Goal: Task Accomplishment & Management: Use online tool/utility

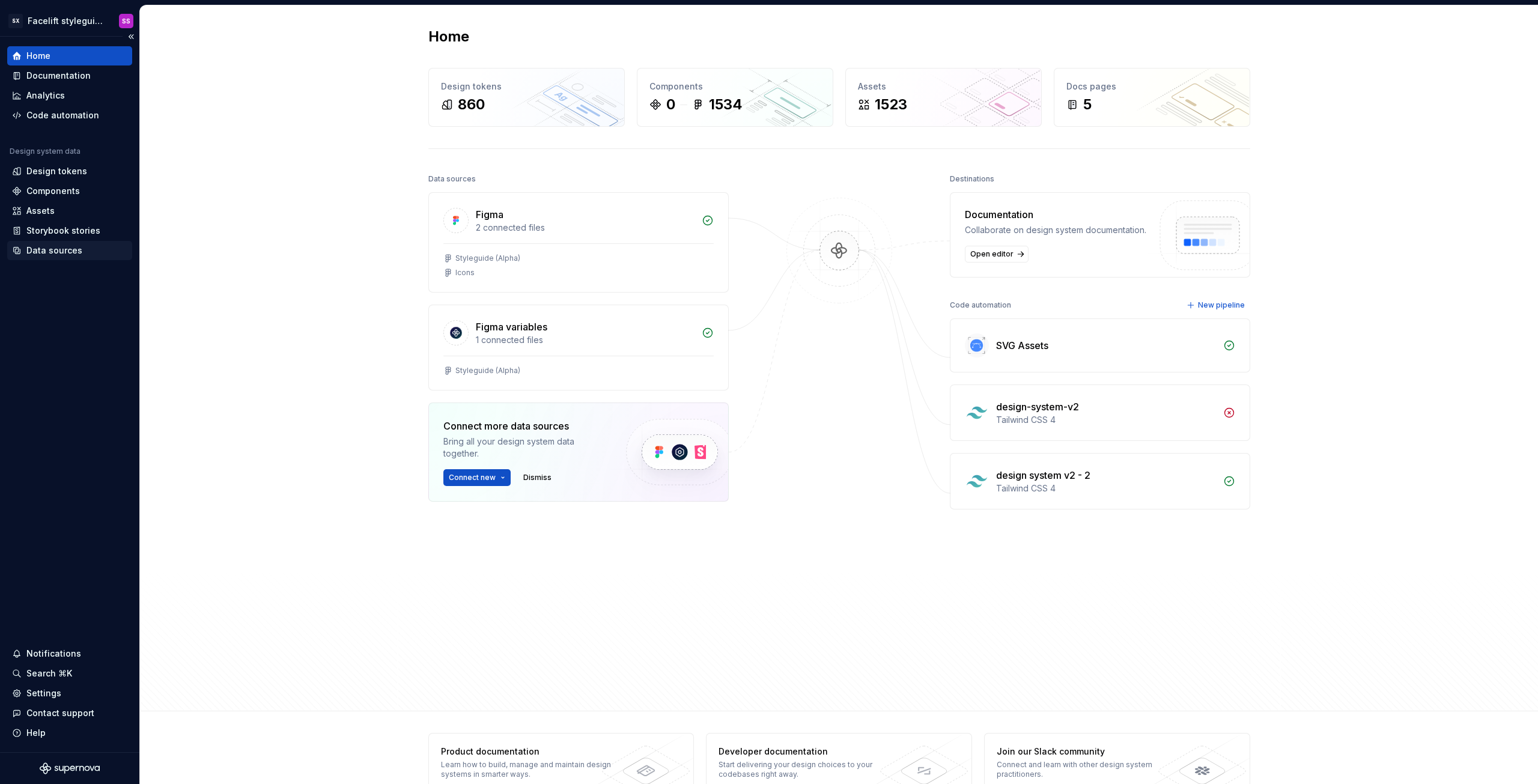
click at [62, 252] on div "Data sources" at bounding box center [54, 251] width 56 height 12
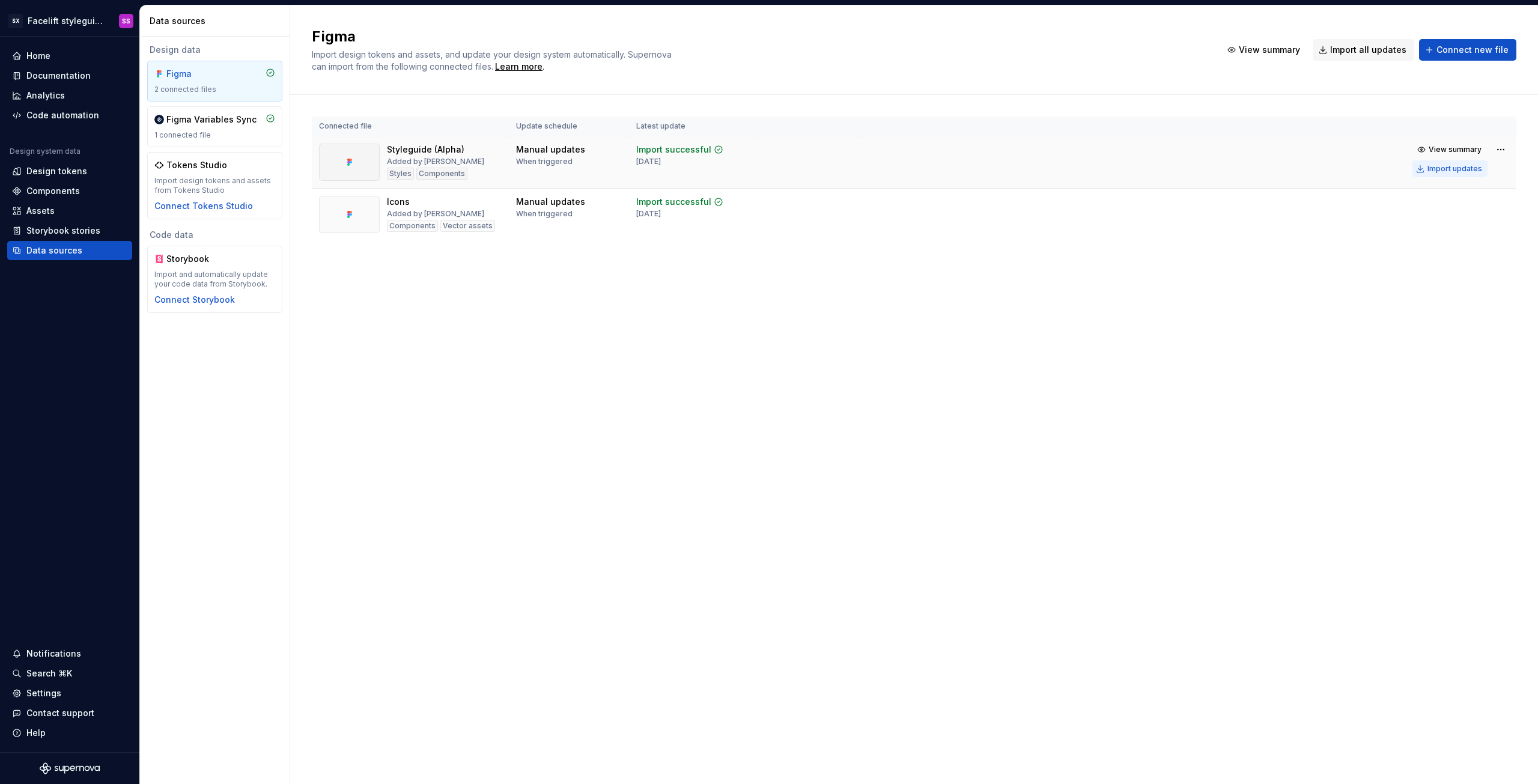
click at [1455, 167] on div "Import updates" at bounding box center [1455, 169] width 55 height 10
click at [1451, 222] on div "Import updates" at bounding box center [1455, 221] width 55 height 10
